Goal: Information Seeking & Learning: Learn about a topic

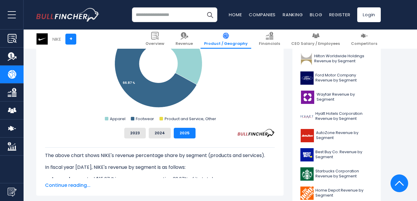
scroll to position [211, 0]
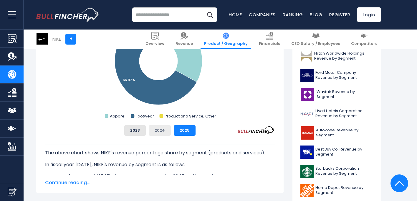
click at [165, 128] on button "2024" at bounding box center [160, 130] width 22 height 11
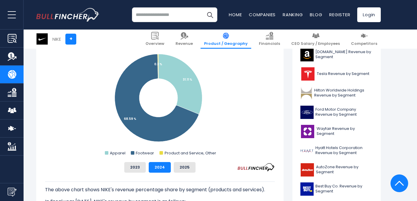
scroll to position [172, 0]
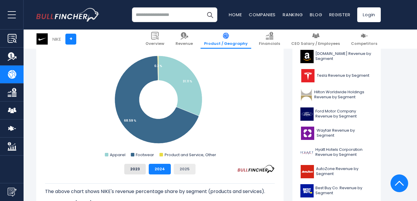
click at [182, 165] on button "2025" at bounding box center [185, 169] width 22 height 11
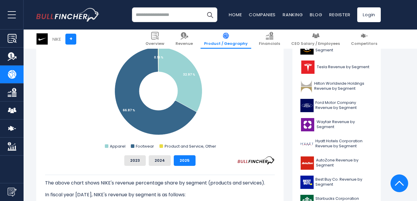
scroll to position [187, 0]
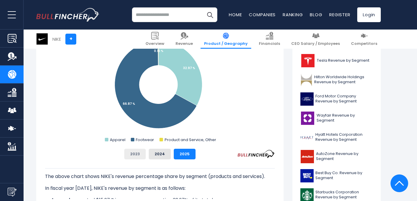
click at [133, 158] on button "2023" at bounding box center [135, 154] width 22 height 11
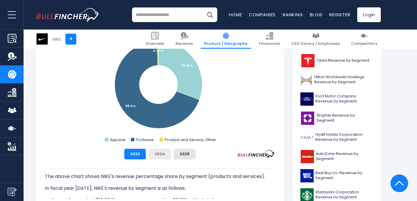
click at [158, 156] on button "2024" at bounding box center [160, 154] width 22 height 11
click at [181, 155] on button "2025" at bounding box center [185, 154] width 22 height 11
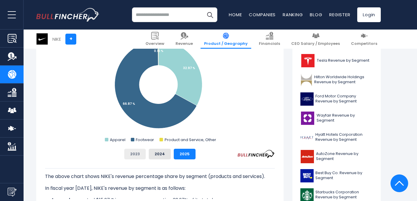
click at [139, 155] on button "2023" at bounding box center [135, 154] width 22 height 11
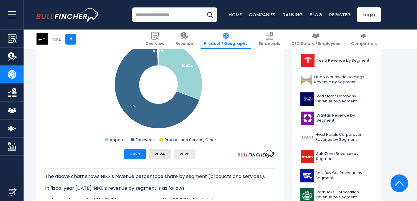
click at [181, 154] on button "2025" at bounding box center [185, 154] width 22 height 11
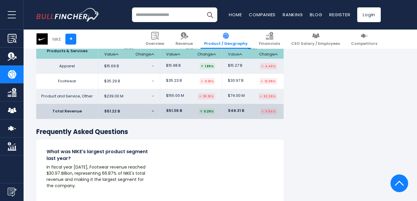
scroll to position [923, 0]
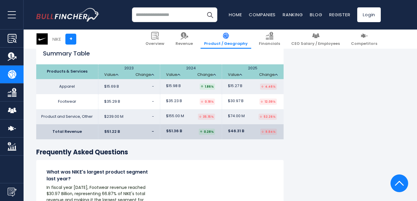
click at [189, 65] on th "2024 Value Change" at bounding box center [191, 71] width 62 height 15
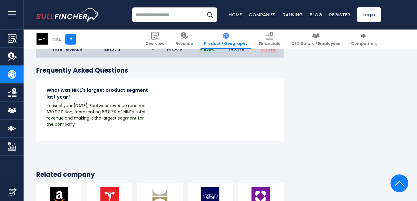
scroll to position [1100, 0]
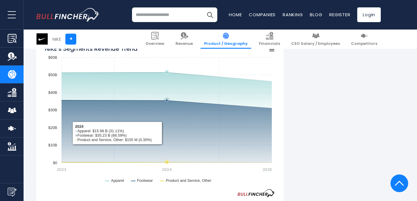
scroll to position [477, 0]
